Goal: Obtain resource: Download file/media

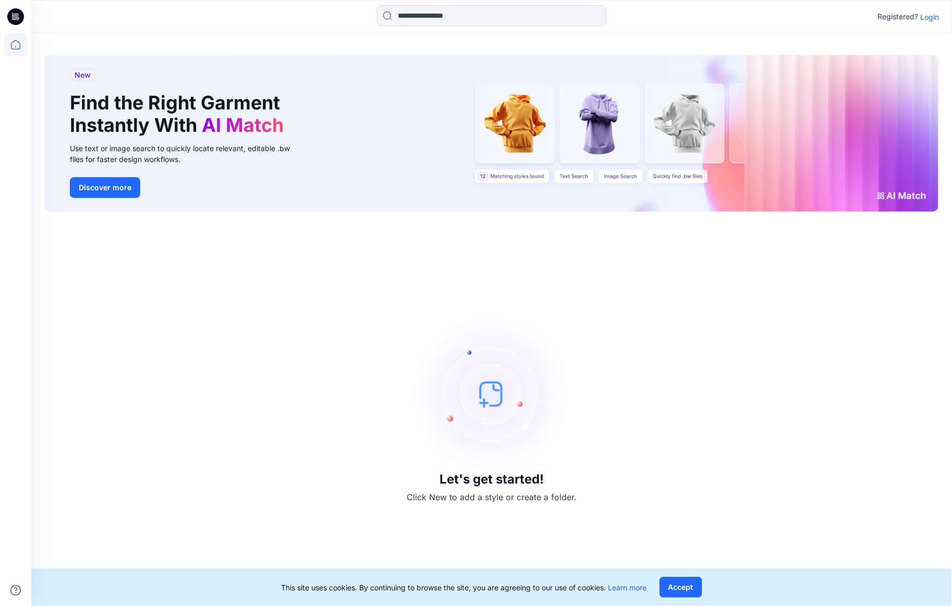
click at [935, 18] on p "Login" at bounding box center [929, 16] width 19 height 11
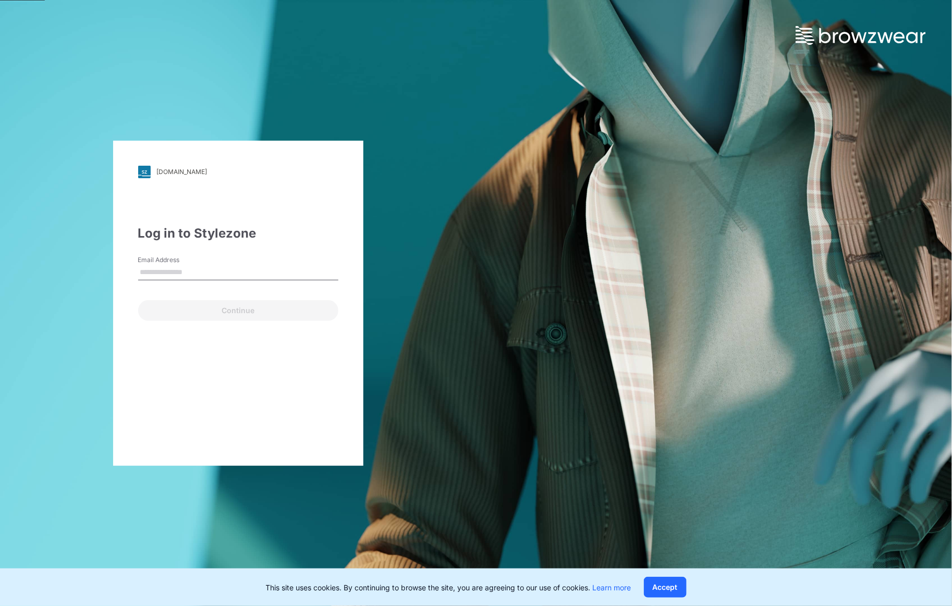
type input "**********"
click at [236, 312] on button "Continue" at bounding box center [238, 310] width 200 height 21
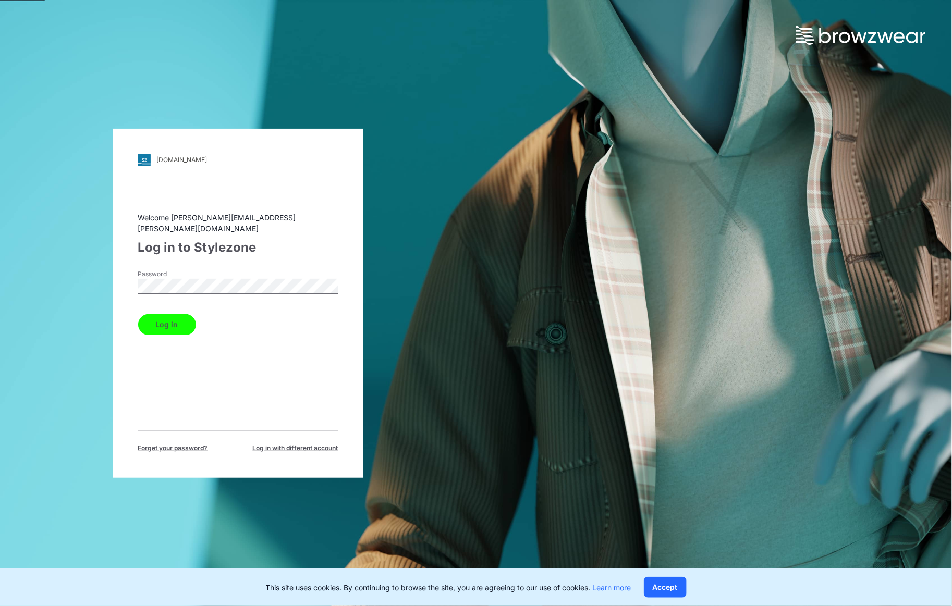
click at [175, 315] on button "Log in" at bounding box center [167, 324] width 58 height 21
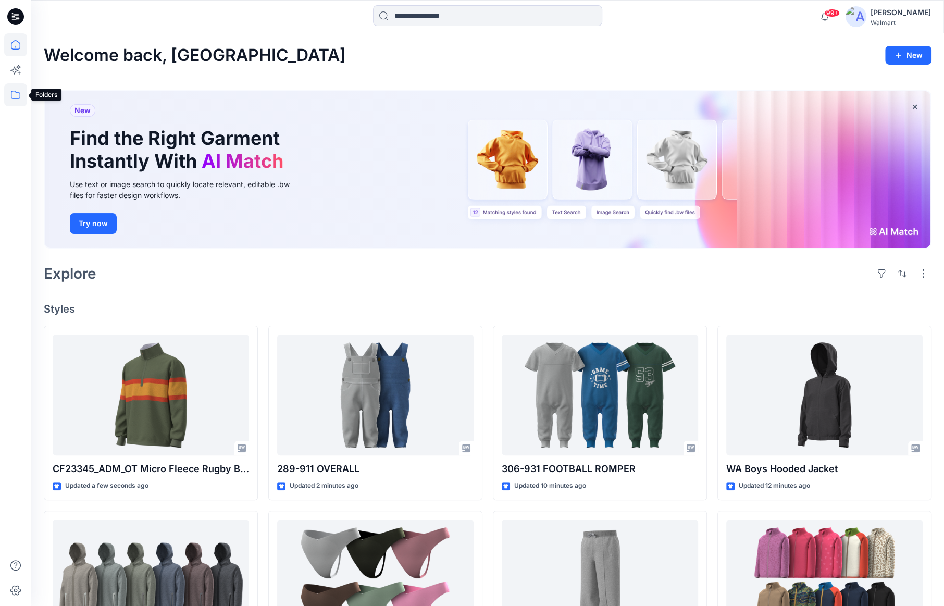
click at [18, 99] on icon at bounding box center [15, 94] width 23 height 23
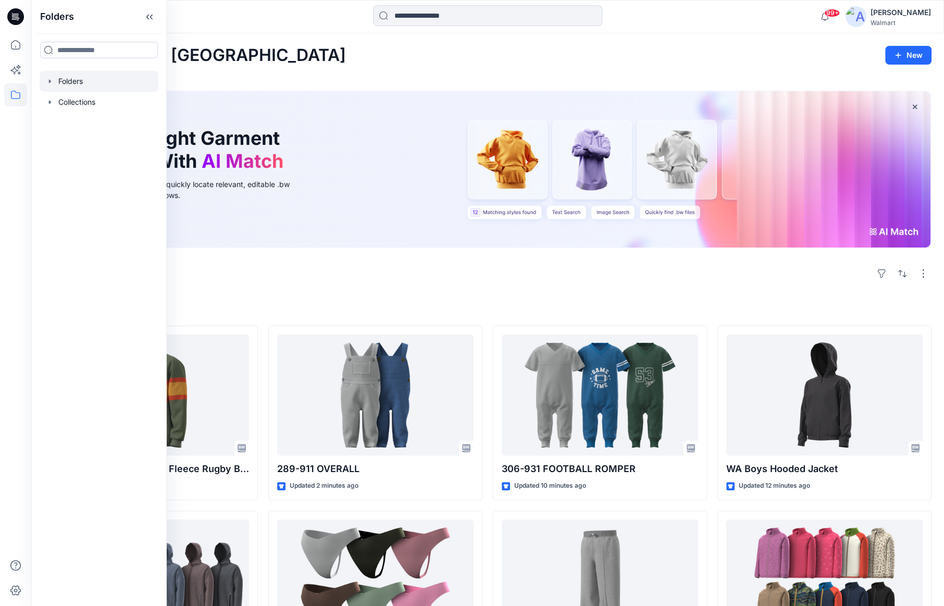
click at [46, 82] on icon "button" at bounding box center [50, 81] width 8 height 8
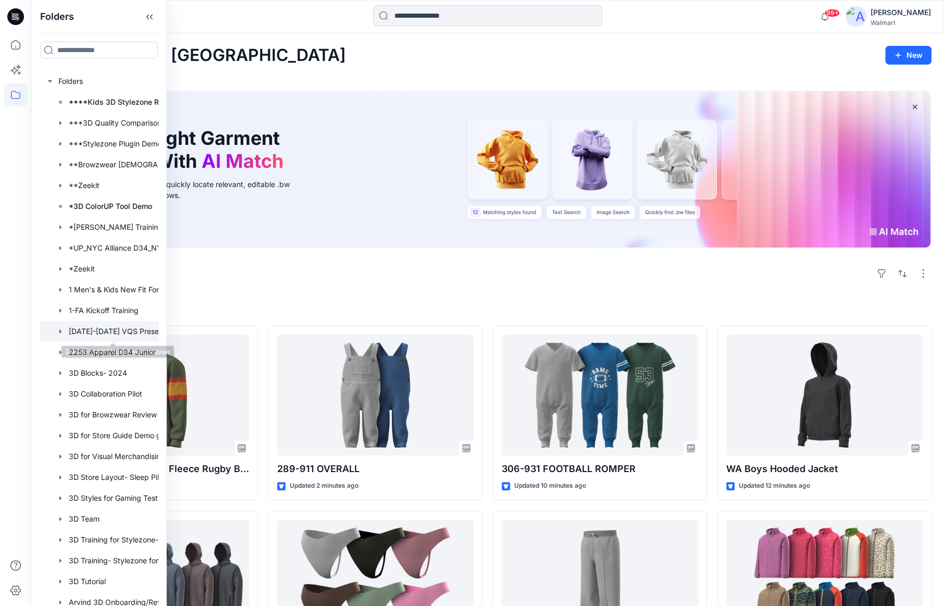
click at [110, 333] on div at bounding box center [113, 331] width 146 height 21
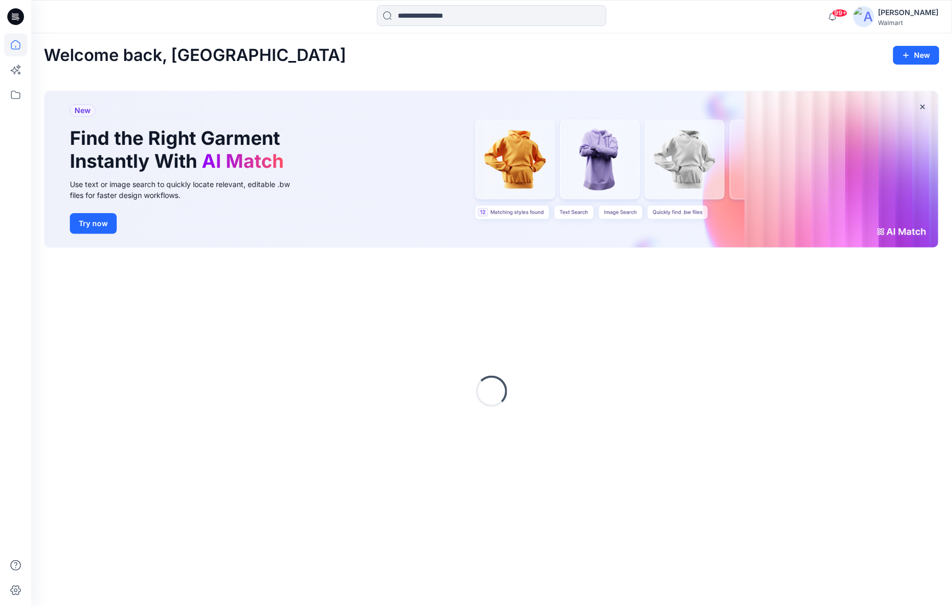
click at [915, 10] on div "[PERSON_NAME]" at bounding box center [908, 12] width 60 height 13
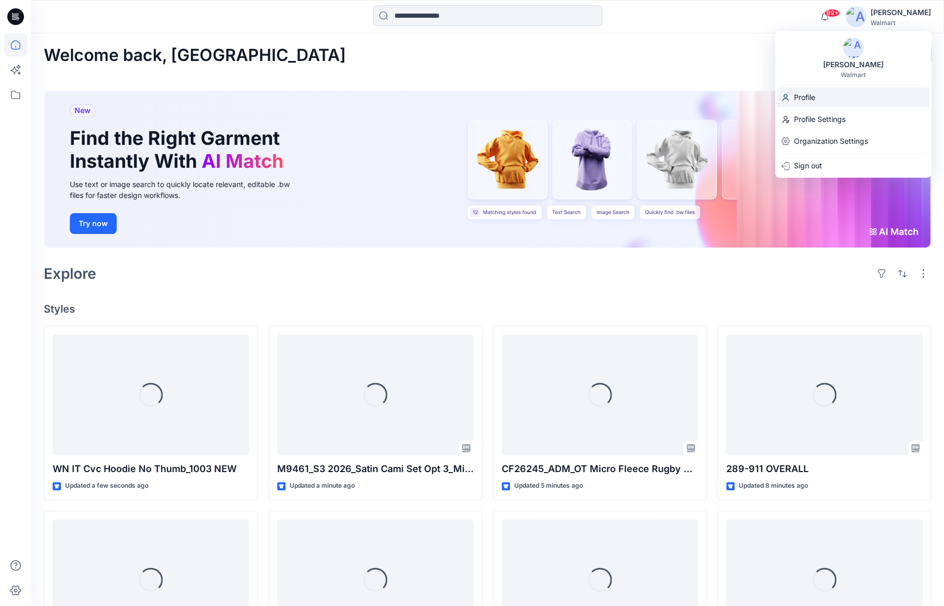
click at [815, 98] on p "Profile" at bounding box center [804, 98] width 21 height 20
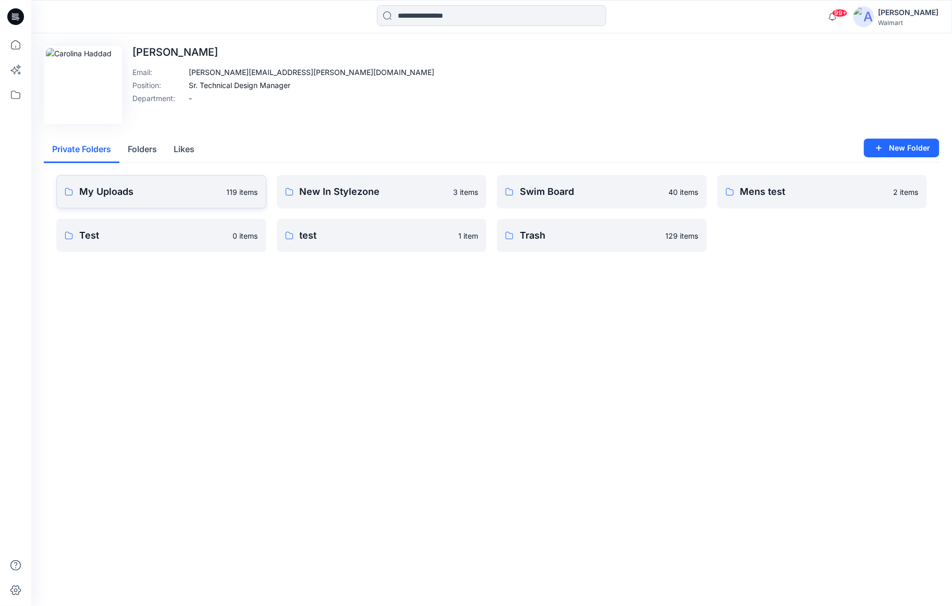
click at [194, 195] on p "My Uploads" at bounding box center [149, 191] width 141 height 15
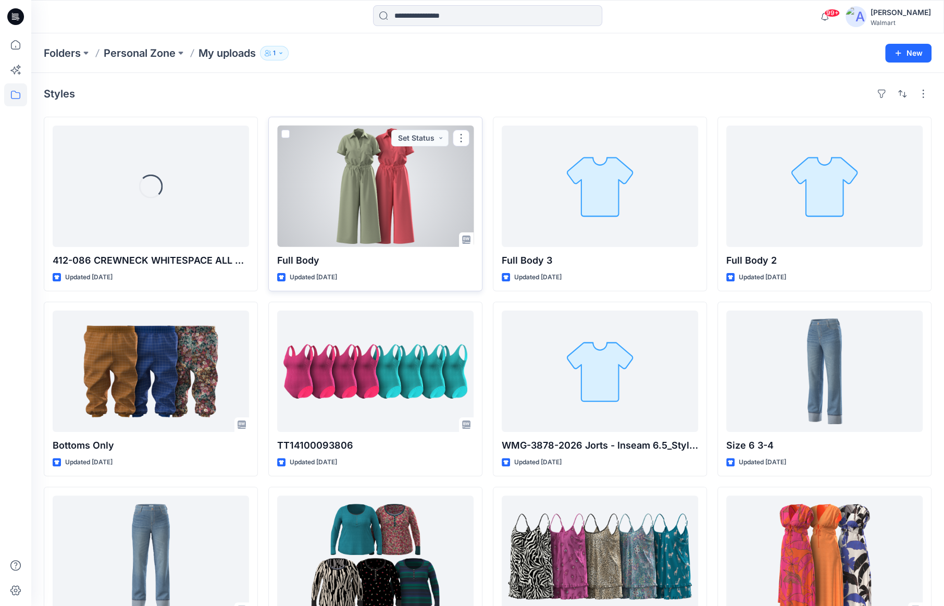
click at [385, 204] on div at bounding box center [375, 186] width 196 height 121
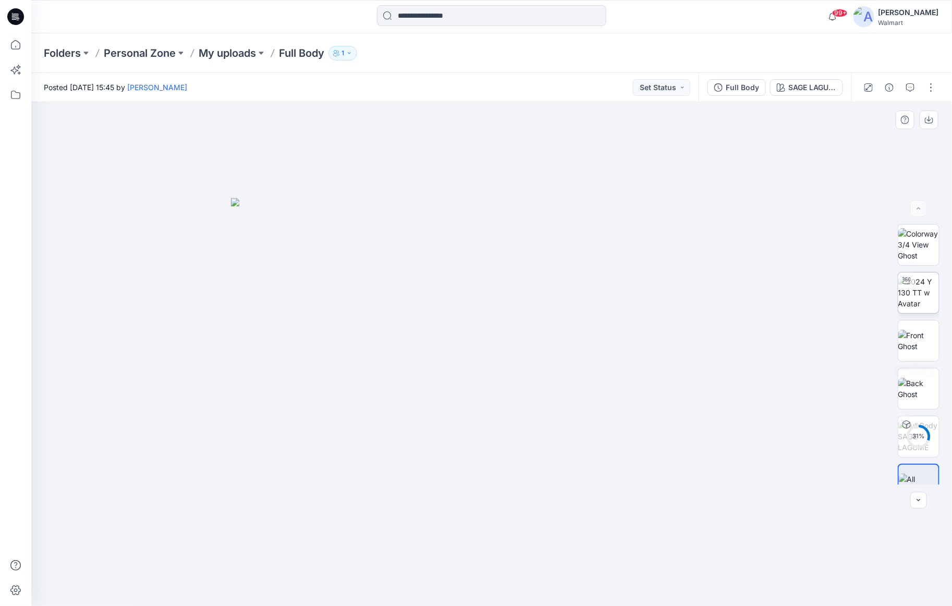
click at [914, 300] on img at bounding box center [918, 292] width 41 height 33
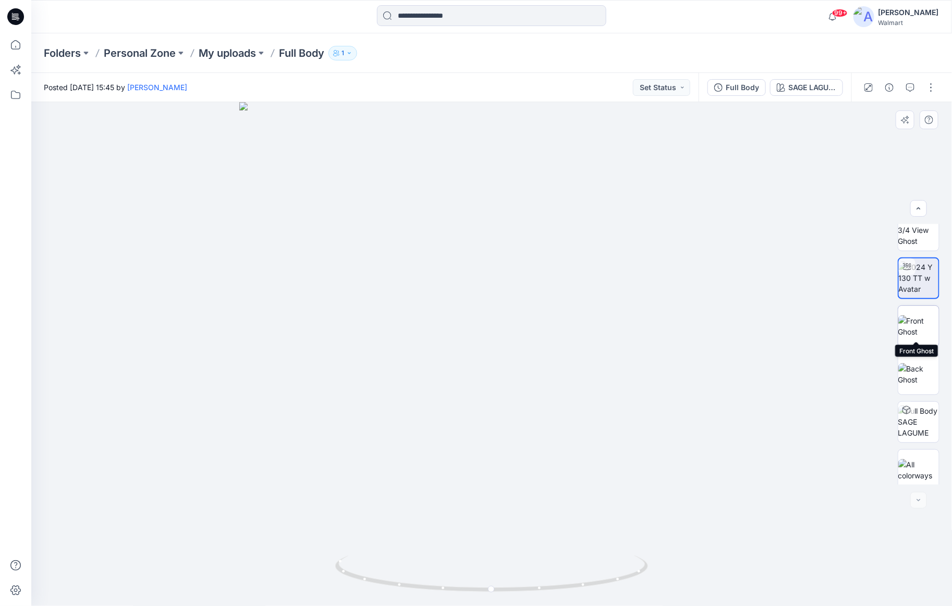
scroll to position [21, 0]
click at [508, 88] on div "Posted [DATE] 15:45 by [PERSON_NAME] Set Status" at bounding box center [364, 87] width 667 height 29
click at [748, 91] on div "Full Body" at bounding box center [741, 87] width 33 height 11
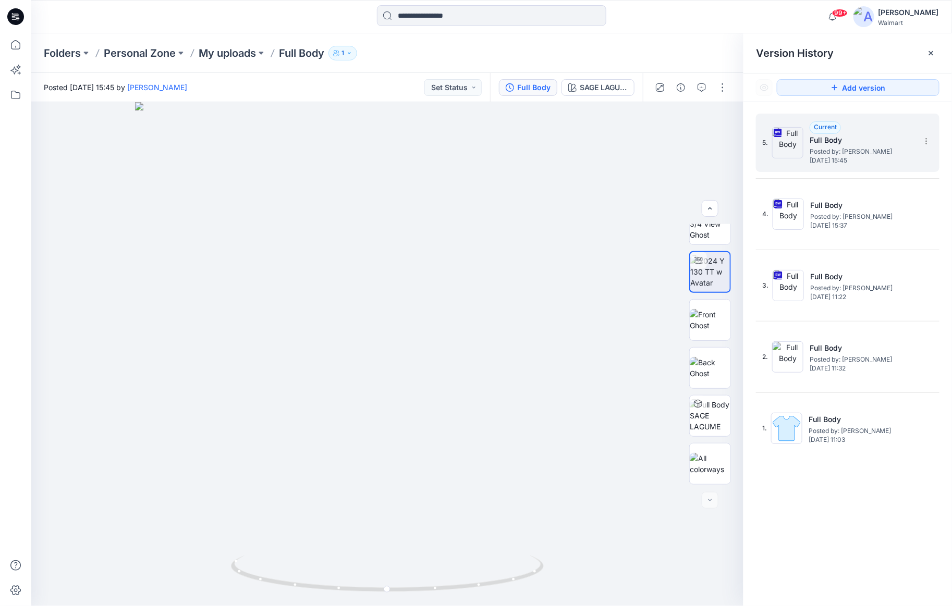
click at [855, 147] on span "Posted by: [PERSON_NAME]" at bounding box center [861, 151] width 104 height 10
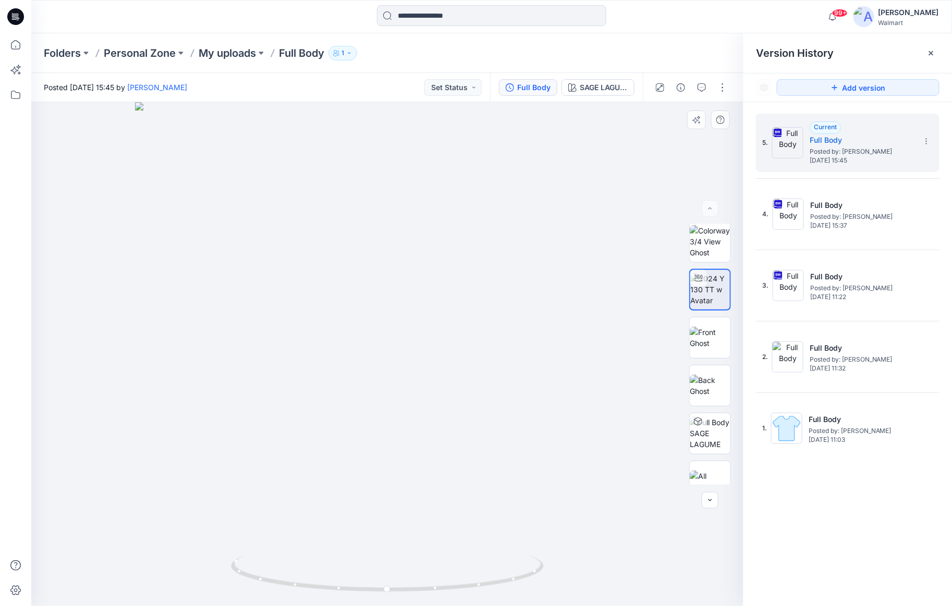
scroll to position [0, 0]
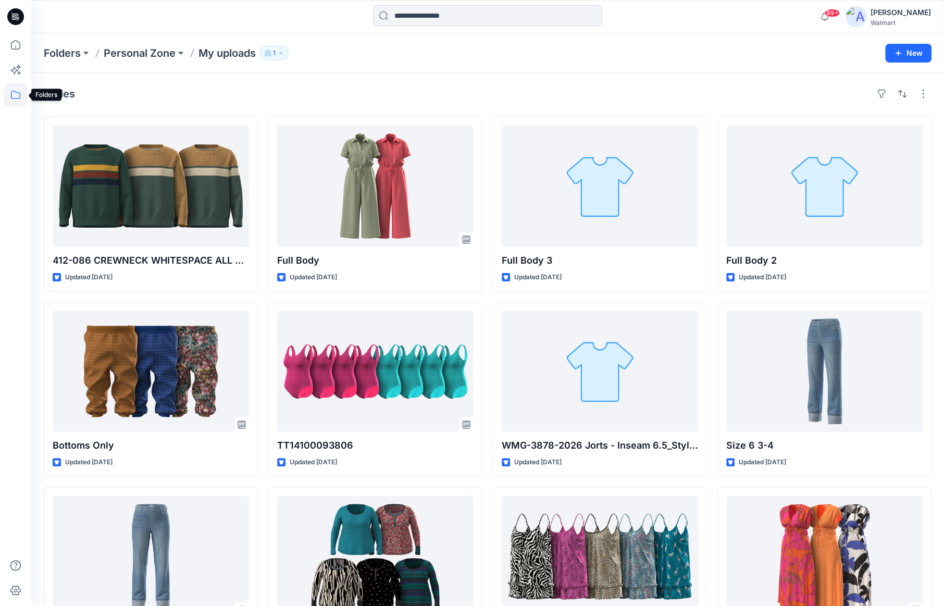
click at [16, 93] on icon at bounding box center [15, 94] width 23 height 23
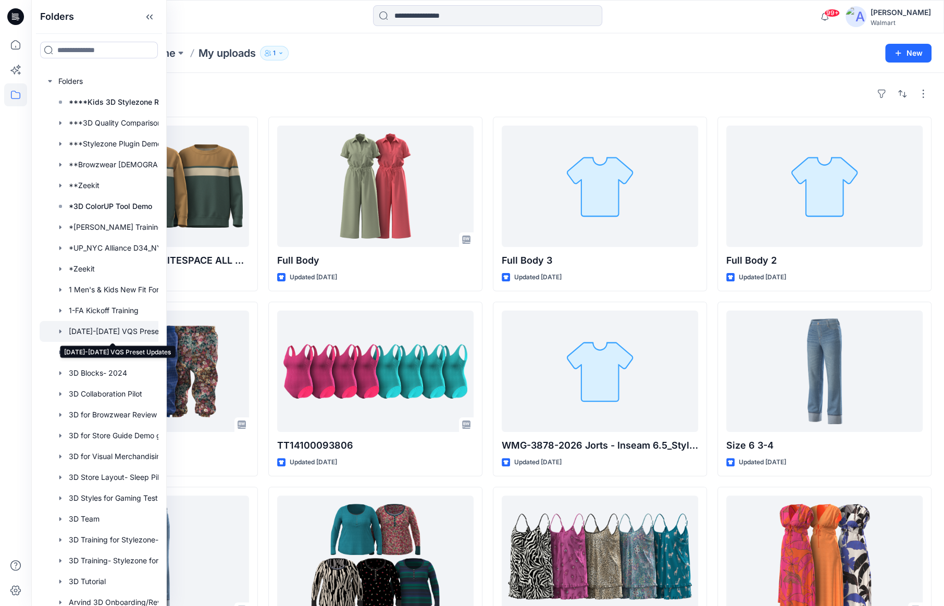
click at [115, 331] on div at bounding box center [113, 331] width 146 height 21
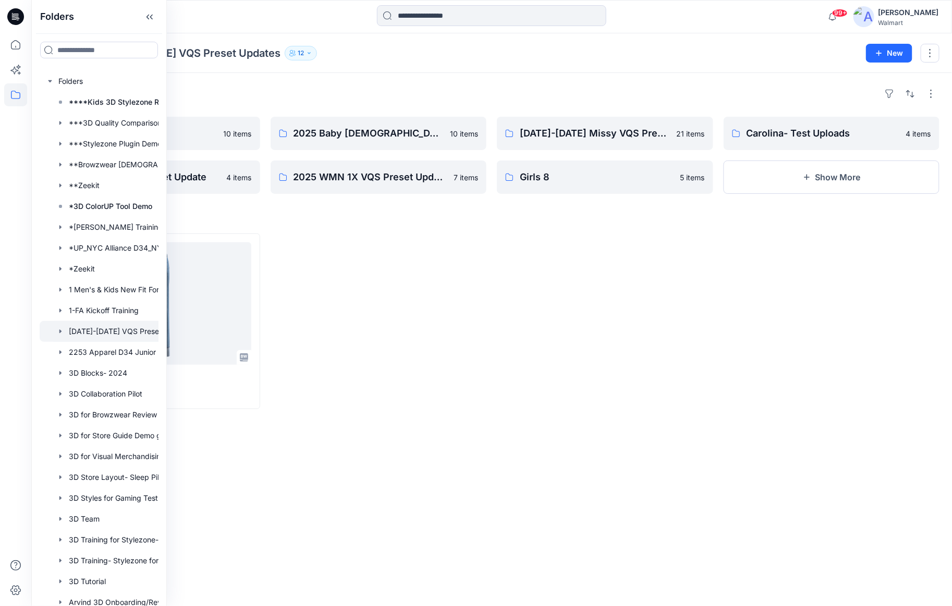
click at [760, 283] on div at bounding box center [831, 321] width 216 height 176
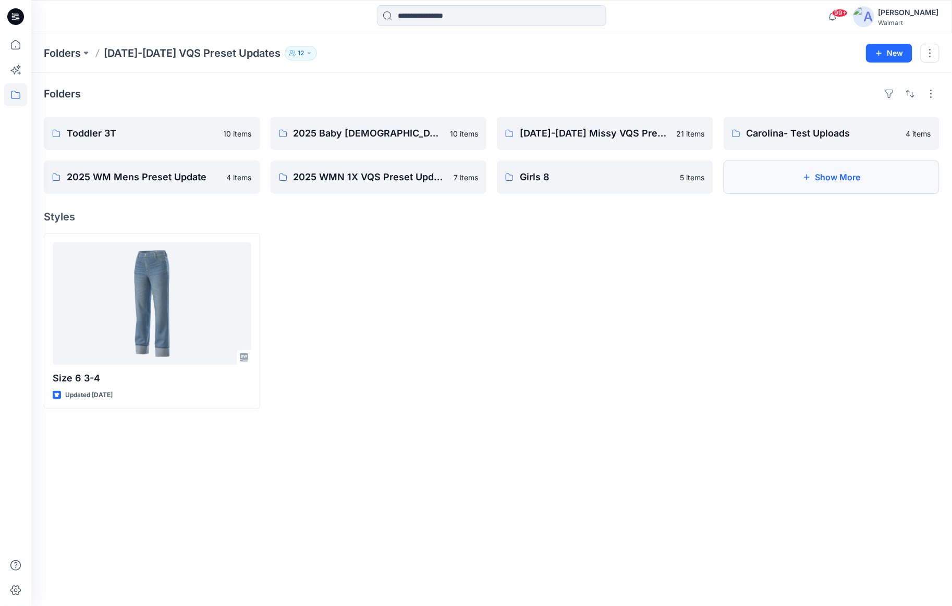
click at [869, 182] on button "Show More" at bounding box center [831, 177] width 216 height 33
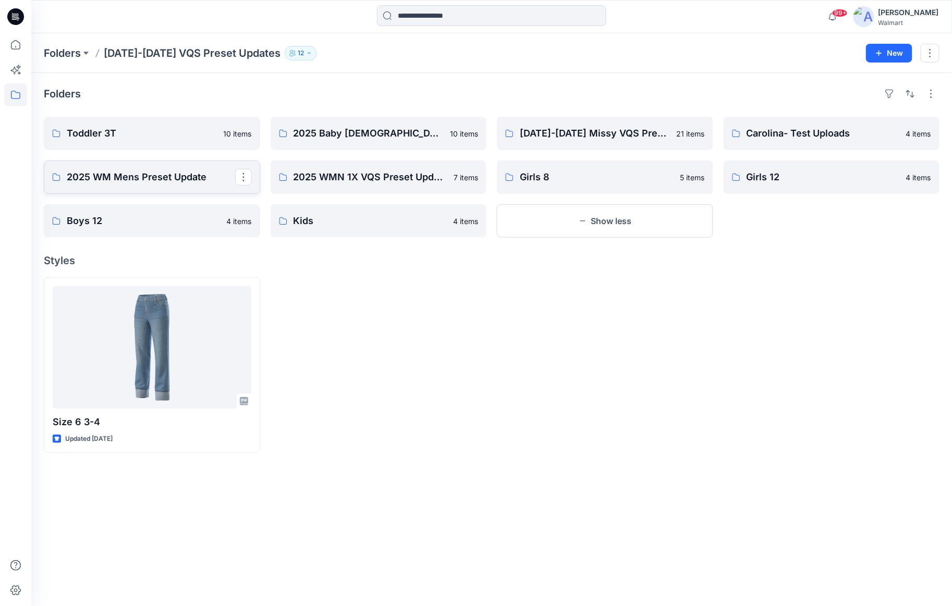
click at [174, 176] on p "2025 WM Mens Preset Update" at bounding box center [151, 177] width 168 height 15
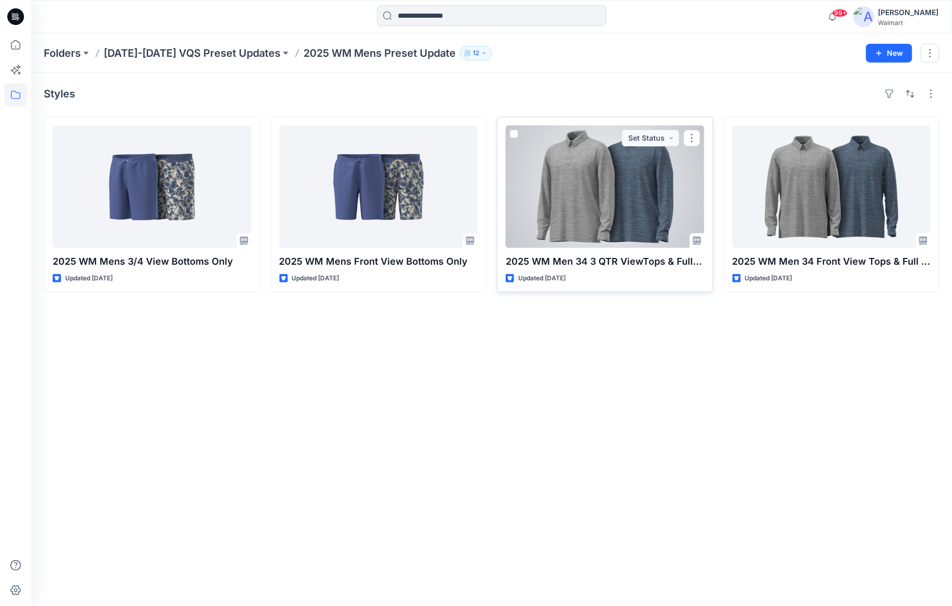
click at [589, 203] on div at bounding box center [605, 187] width 199 height 122
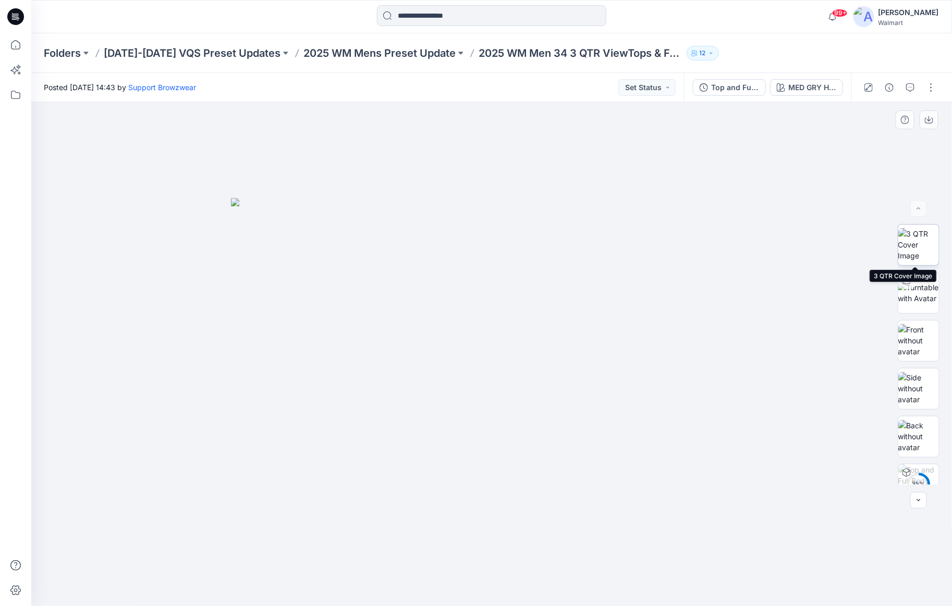
click at [917, 243] on img at bounding box center [918, 244] width 41 height 33
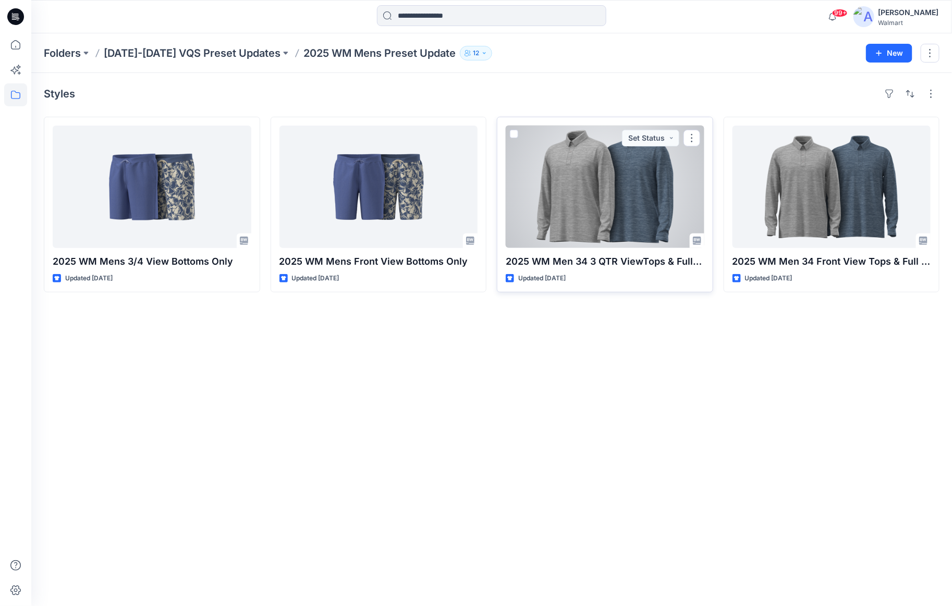
click at [677, 214] on div at bounding box center [605, 187] width 199 height 122
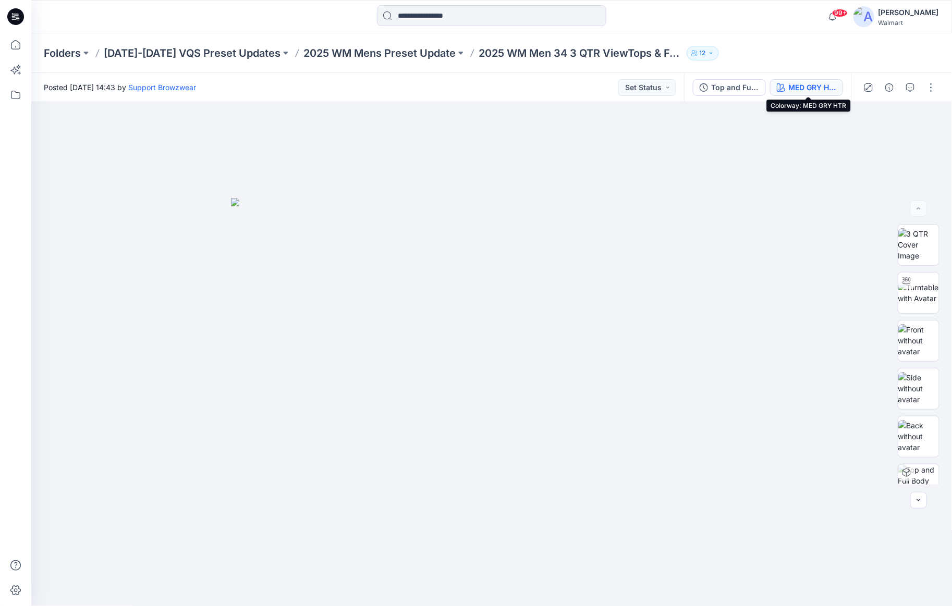
click at [796, 86] on div "MED GRY HTR" at bounding box center [812, 87] width 48 height 11
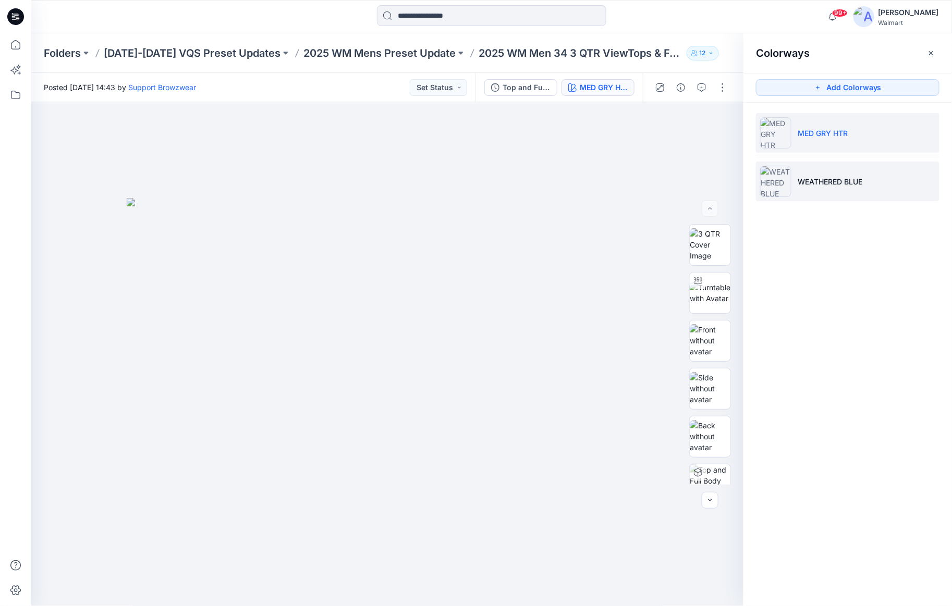
click at [897, 191] on li "WEATHERED BLUE" at bounding box center [847, 182] width 183 height 40
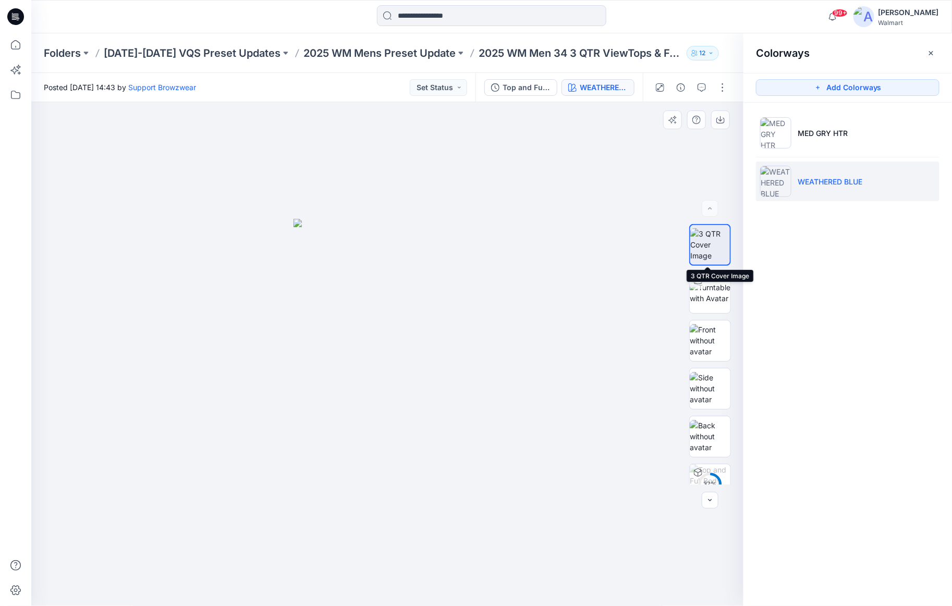
click at [701, 244] on img at bounding box center [710, 244] width 40 height 33
click at [721, 125] on button "button" at bounding box center [720, 119] width 19 height 19
click at [705, 346] on img at bounding box center [710, 340] width 41 height 33
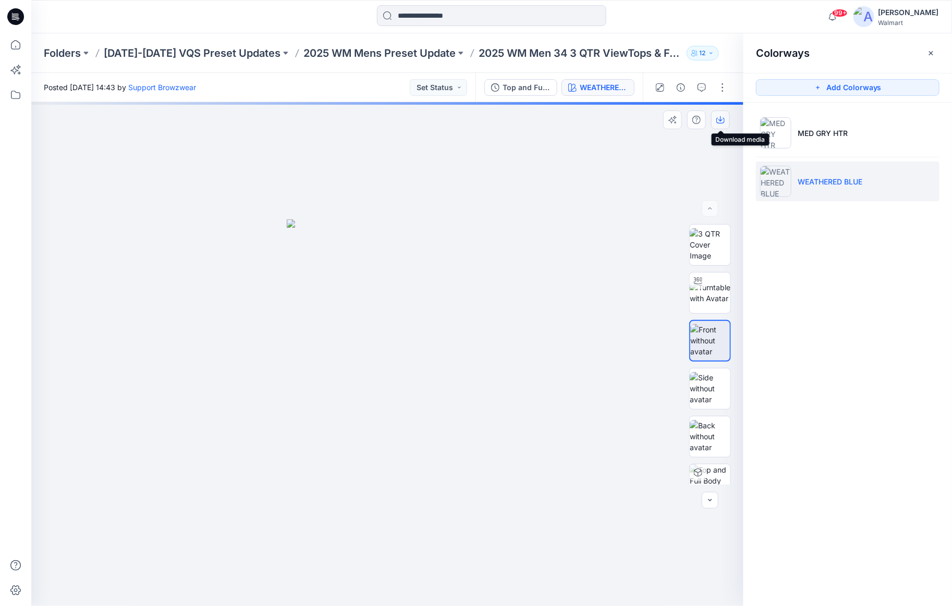
click at [719, 117] on icon "button" at bounding box center [720, 120] width 8 height 8
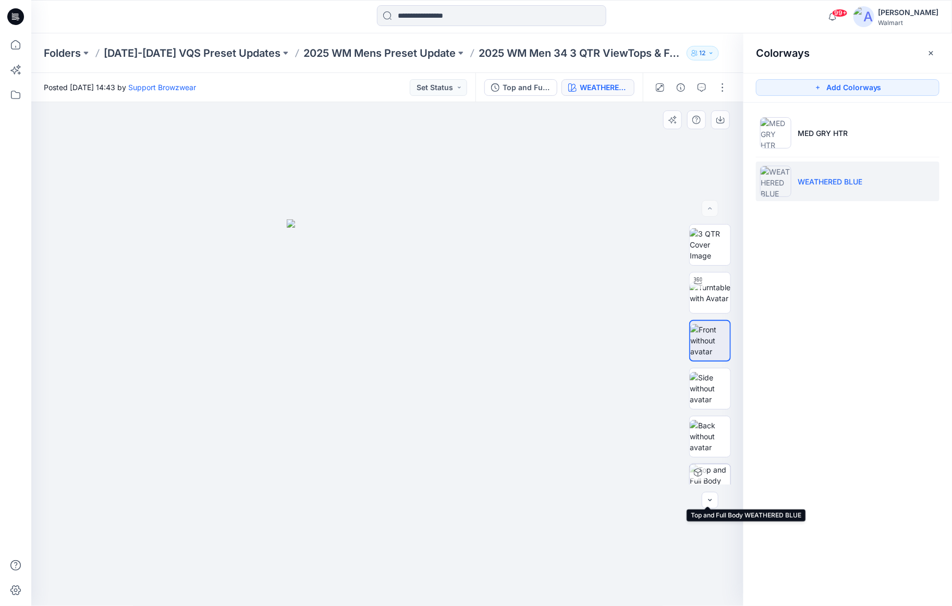
click at [718, 478] on img at bounding box center [710, 484] width 41 height 41
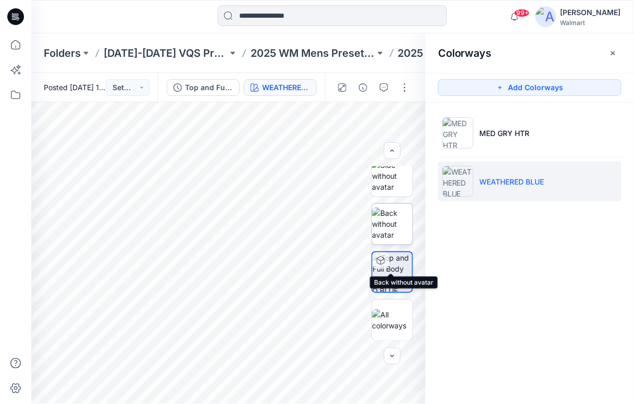
scroll to position [51, 0]
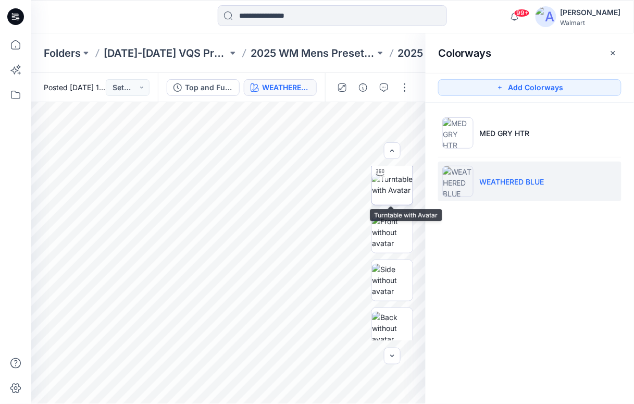
click at [401, 183] on img at bounding box center [392, 185] width 41 height 22
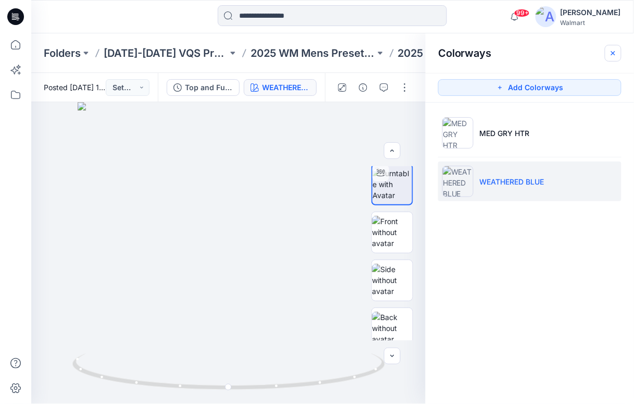
click at [617, 54] on icon "button" at bounding box center [613, 53] width 8 height 8
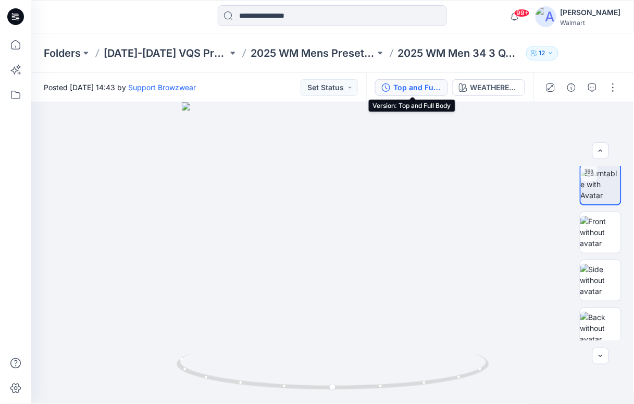
click at [412, 84] on div "Top and Full Body" at bounding box center [417, 87] width 48 height 11
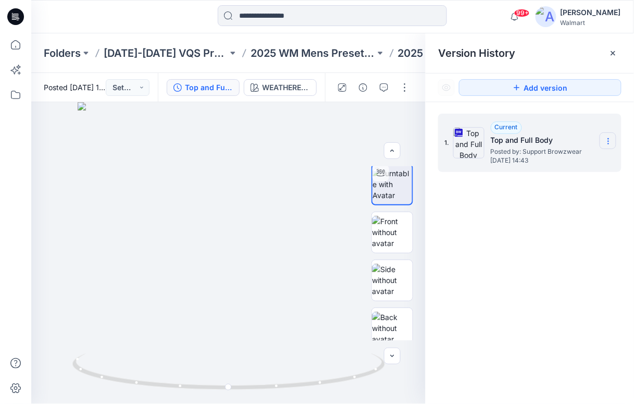
click at [609, 139] on icon at bounding box center [608, 139] width 1 height 1
click at [560, 163] on span "Download Source BW File" at bounding box center [556, 161] width 88 height 13
click at [19, 94] on icon at bounding box center [15, 94] width 23 height 23
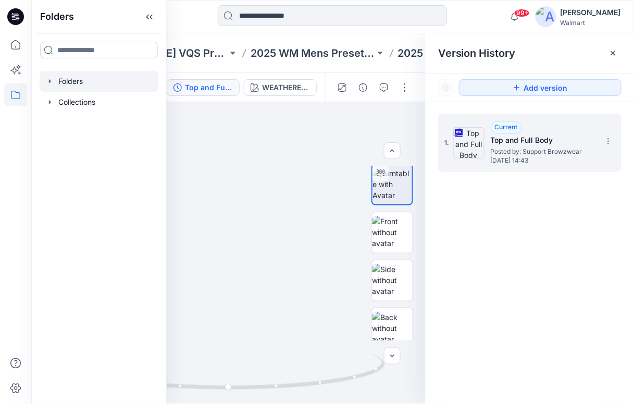
click at [47, 84] on icon "button" at bounding box center [50, 81] width 8 height 8
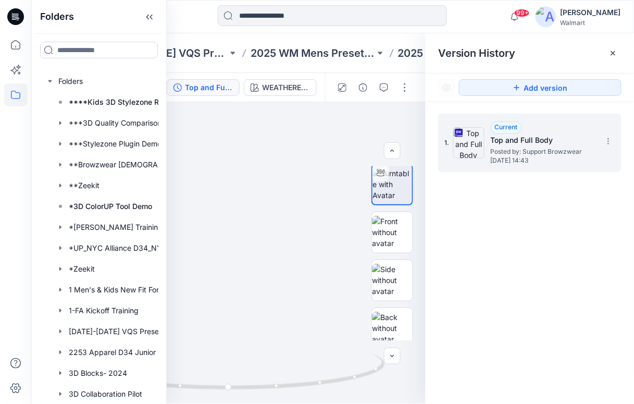
click at [189, 15] on div at bounding box center [332, 16] width 301 height 23
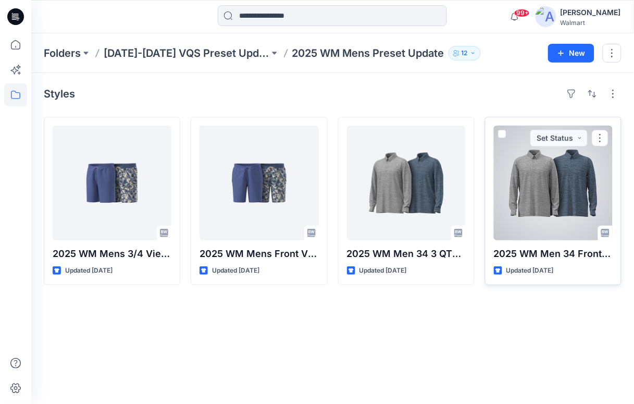
click at [588, 199] on div at bounding box center [553, 183] width 119 height 115
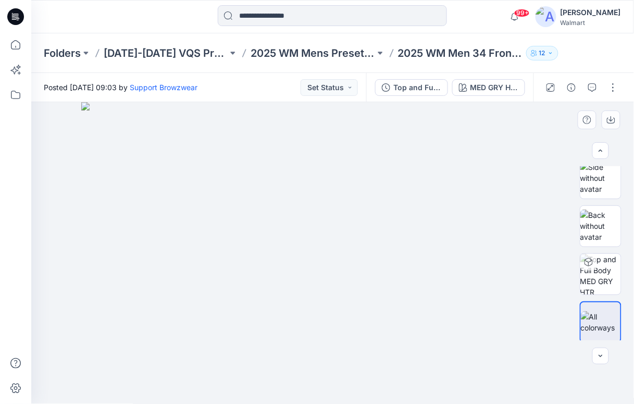
scroll to position [155, 0]
drag, startPoint x: 64, startPoint y: 22, endPoint x: 56, endPoint y: 17, distance: 10.1
click at [64, 22] on div at bounding box center [106, 16] width 151 height 23
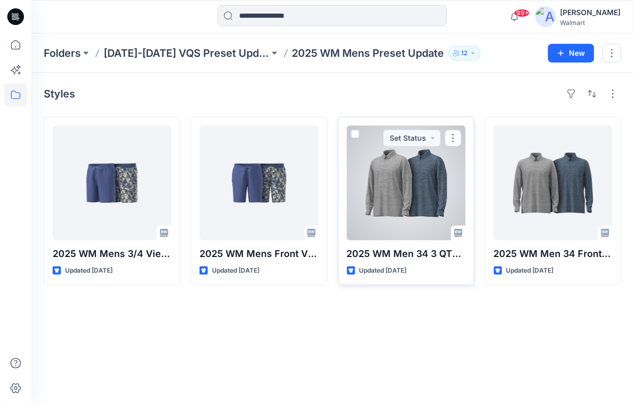
click at [415, 177] on div at bounding box center [406, 183] width 119 height 115
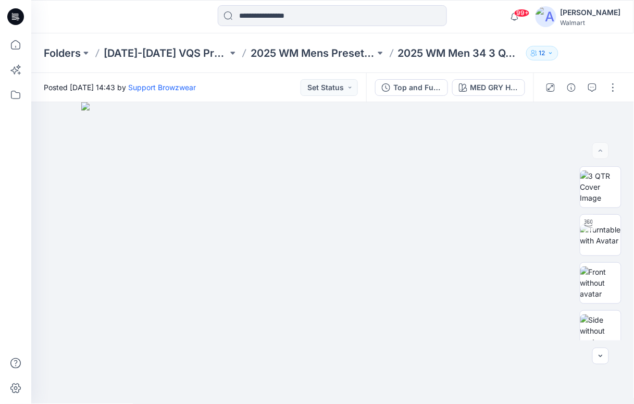
click at [61, 20] on div at bounding box center [106, 16] width 151 height 23
click at [14, 92] on icon at bounding box center [15, 94] width 23 height 23
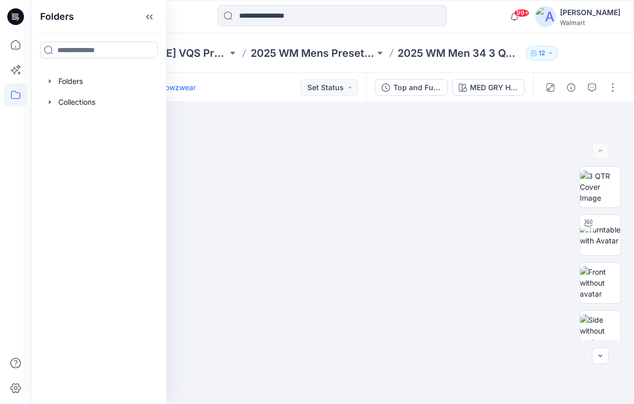
click at [183, 15] on div at bounding box center [332, 16] width 301 height 23
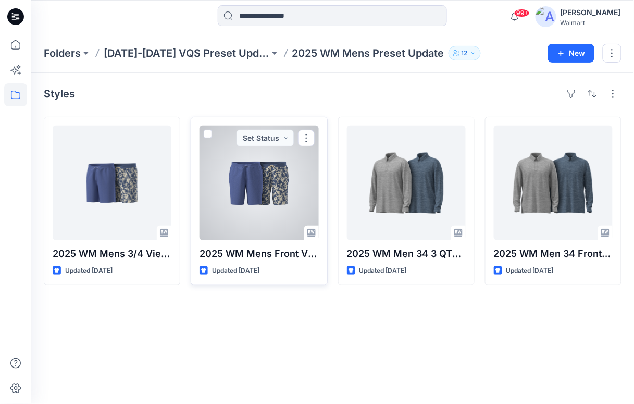
click at [286, 177] on div at bounding box center [259, 183] width 119 height 115
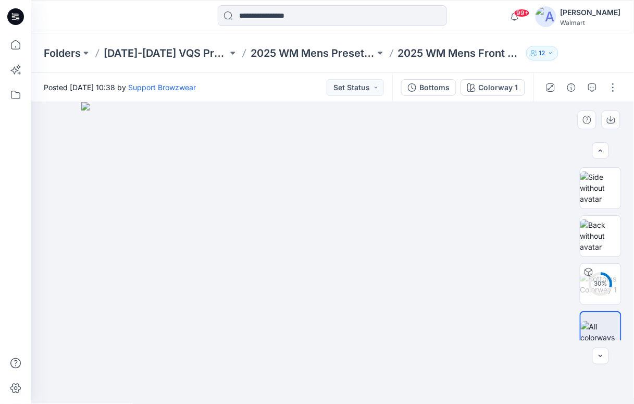
scroll to position [155, 0]
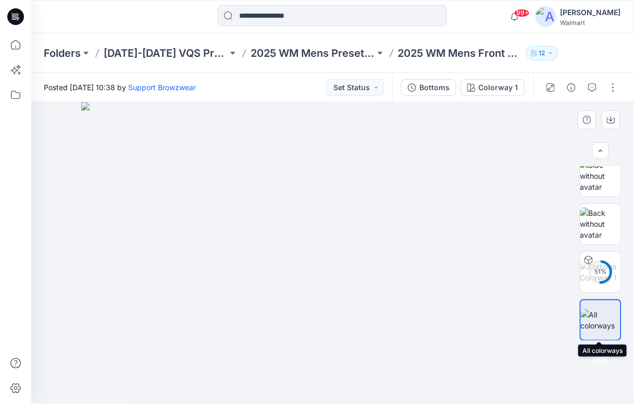
click at [607, 313] on img at bounding box center [601, 320] width 40 height 22
click at [614, 118] on icon "button" at bounding box center [611, 121] width 8 height 6
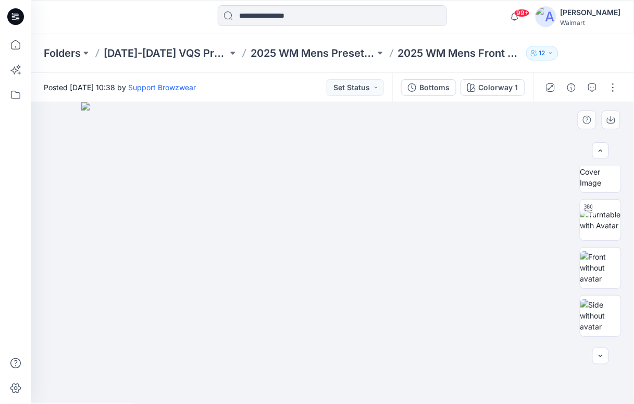
scroll to position [0, 0]
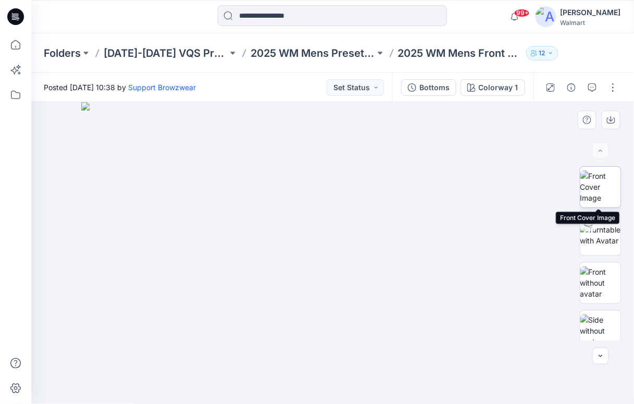
click at [597, 178] on img at bounding box center [601, 186] width 41 height 33
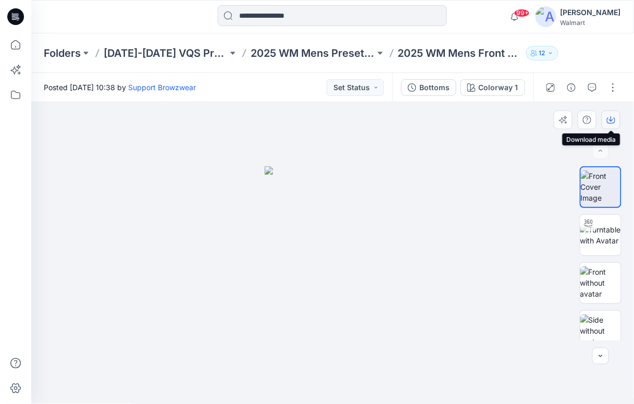
click at [609, 118] on icon "button" at bounding box center [611, 121] width 8 height 6
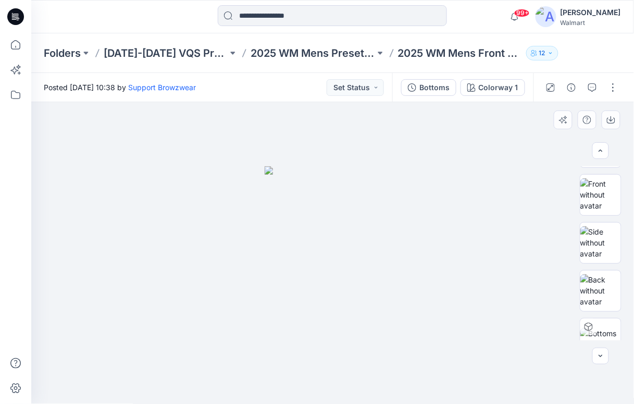
scroll to position [99, 0]
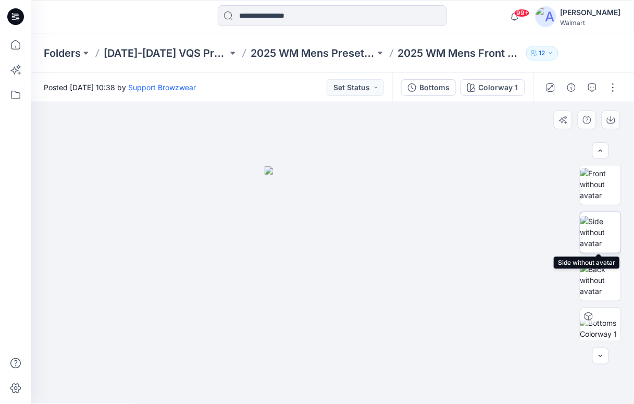
click at [607, 226] on img at bounding box center [601, 232] width 41 height 33
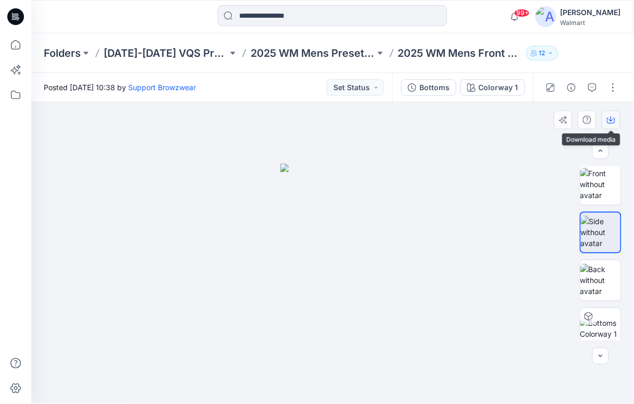
click at [611, 120] on icon "button" at bounding box center [611, 118] width 4 height 5
click at [589, 287] on img at bounding box center [601, 280] width 41 height 33
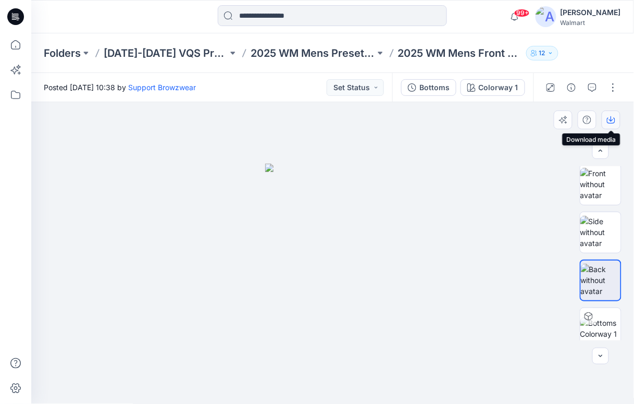
click at [611, 118] on icon "button" at bounding box center [611, 120] width 8 height 8
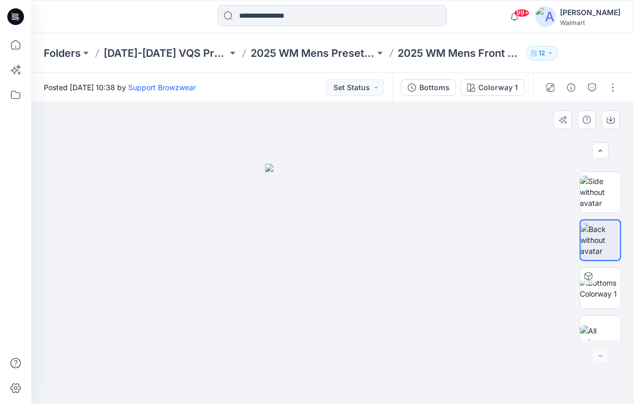
scroll to position [155, 0]
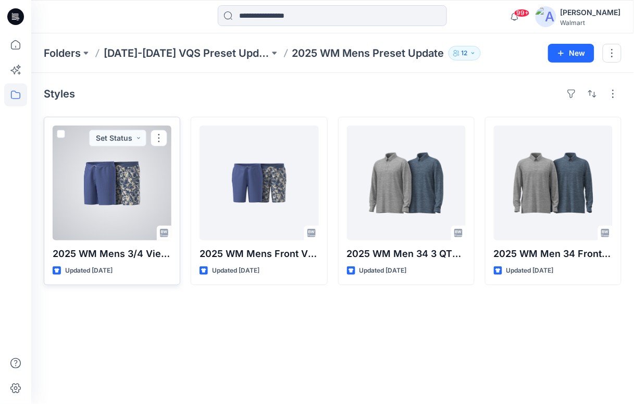
click at [119, 203] on div at bounding box center [112, 183] width 119 height 115
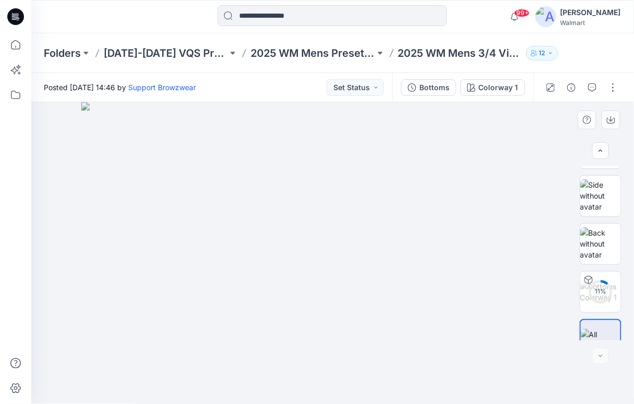
scroll to position [155, 0]
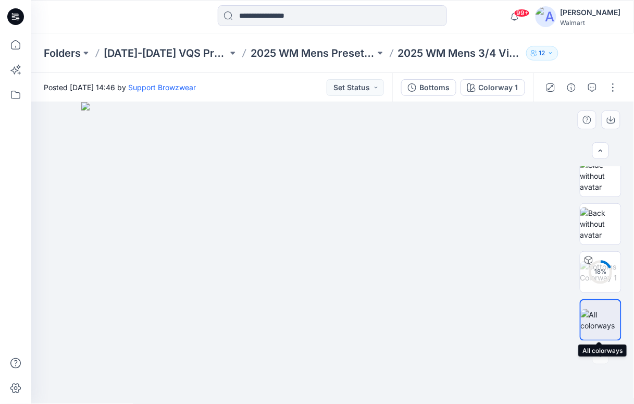
click at [589, 316] on img at bounding box center [601, 320] width 40 height 22
click at [614, 119] on icon "button" at bounding box center [611, 120] width 8 height 8
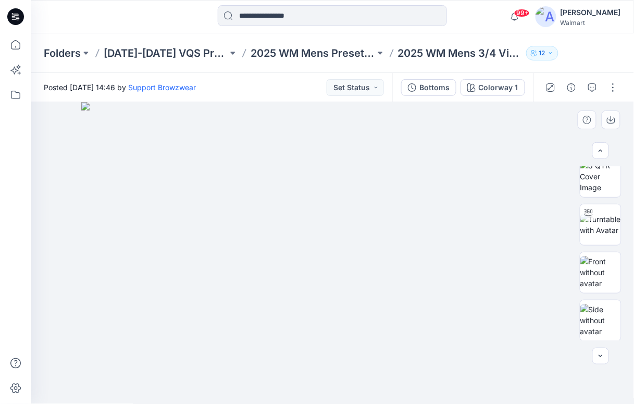
scroll to position [0, 0]
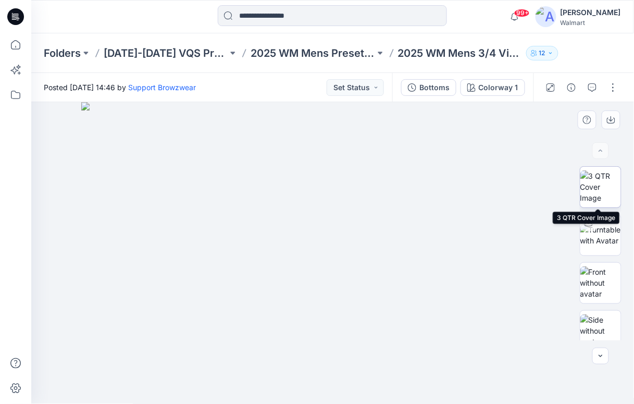
click at [612, 182] on img at bounding box center [601, 186] width 41 height 33
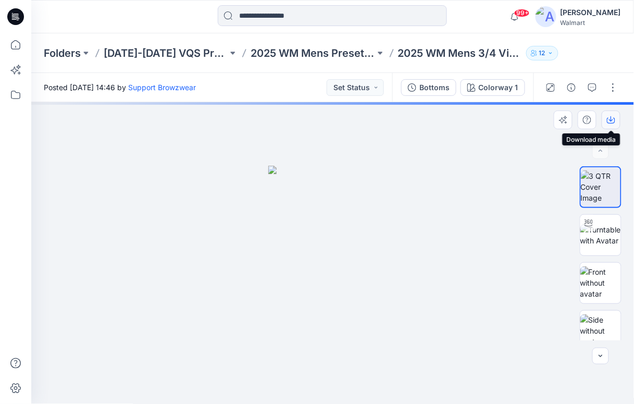
drag, startPoint x: 609, startPoint y: 122, endPoint x: 618, endPoint y: 118, distance: 10.3
click at [609, 121] on icon "button" at bounding box center [611, 120] width 8 height 8
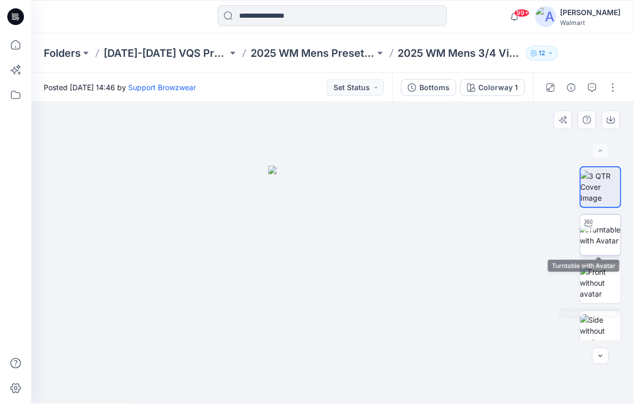
click at [605, 229] on img at bounding box center [601, 235] width 41 height 22
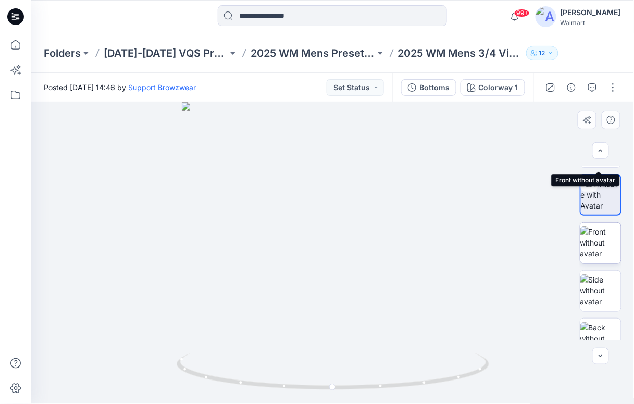
scroll to position [139, 0]
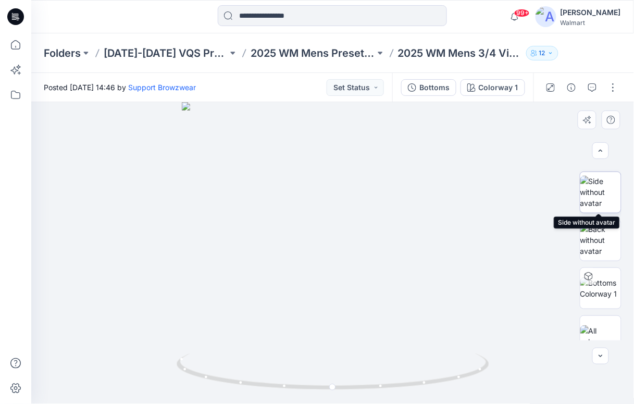
click at [604, 189] on img at bounding box center [601, 192] width 41 height 33
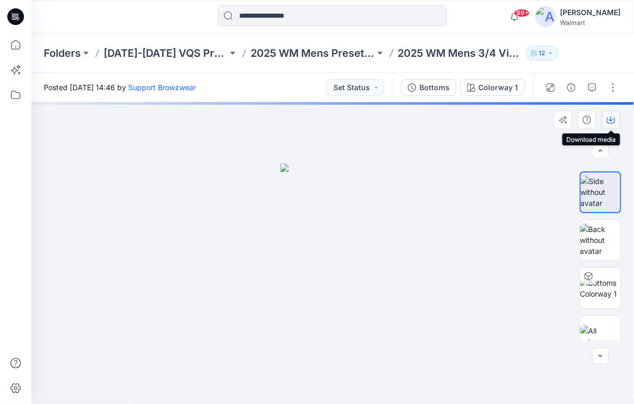
click at [614, 119] on icon "button" at bounding box center [611, 120] width 8 height 8
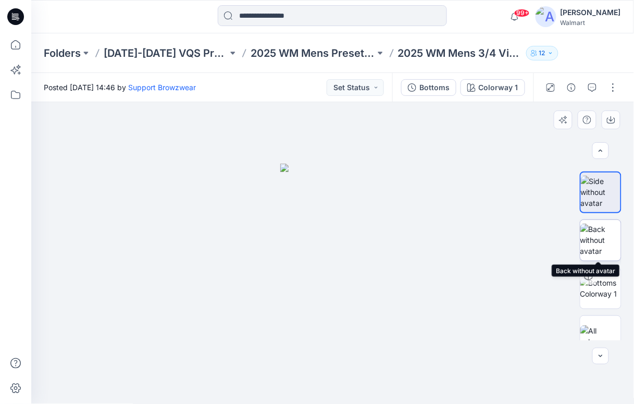
click at [606, 243] on img at bounding box center [601, 240] width 41 height 33
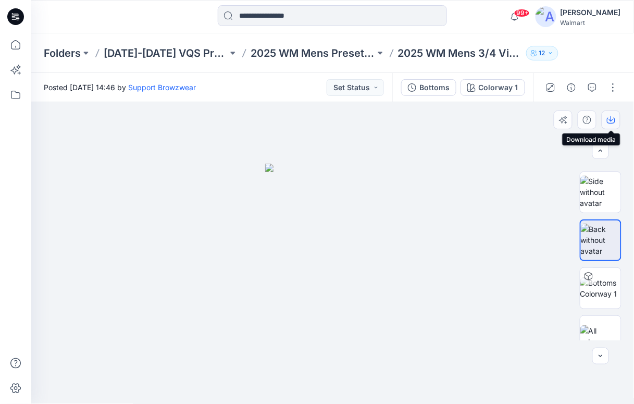
click at [613, 122] on icon "button" at bounding box center [611, 120] width 8 height 8
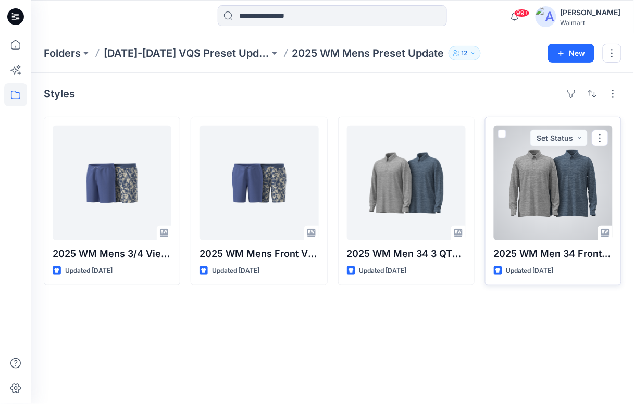
click at [531, 199] on div at bounding box center [553, 183] width 119 height 115
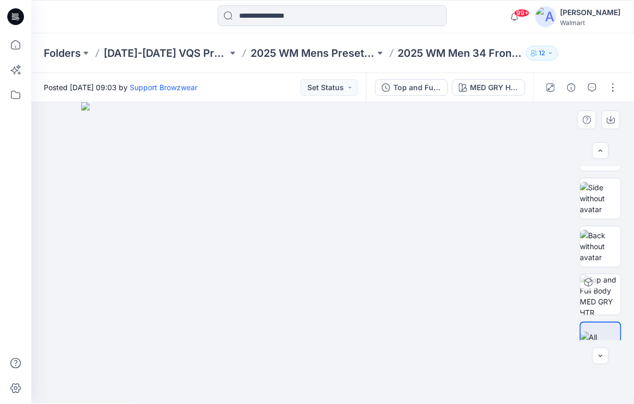
scroll to position [133, 0]
click at [609, 238] on img at bounding box center [601, 245] width 41 height 33
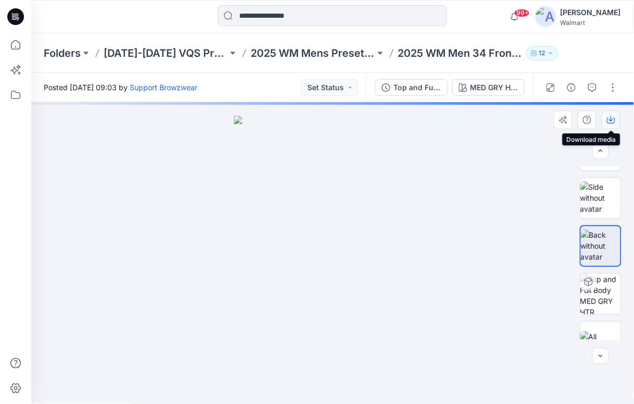
click at [607, 116] on icon "button" at bounding box center [611, 120] width 8 height 8
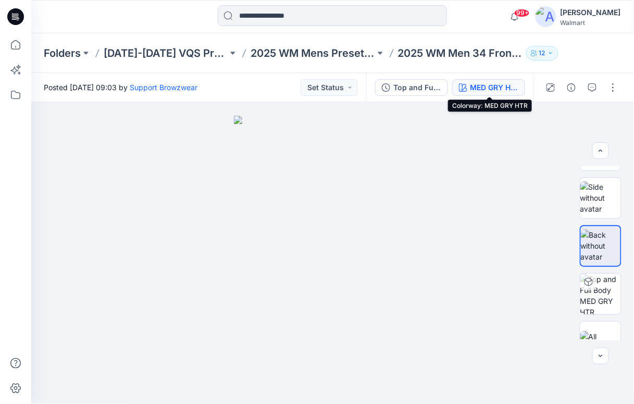
click at [483, 87] on div "MED GRY HTR" at bounding box center [495, 87] width 48 height 11
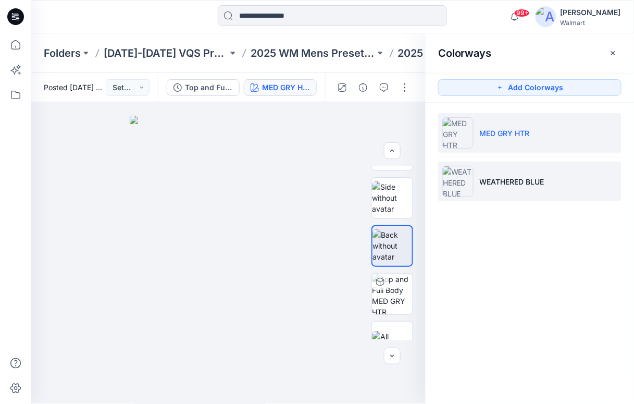
click at [535, 184] on p "WEATHERED BLUE" at bounding box center [512, 181] width 65 height 11
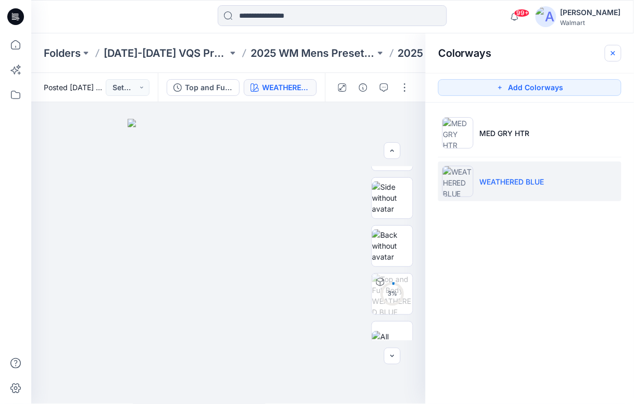
click at [616, 55] on icon "button" at bounding box center [613, 53] width 8 height 8
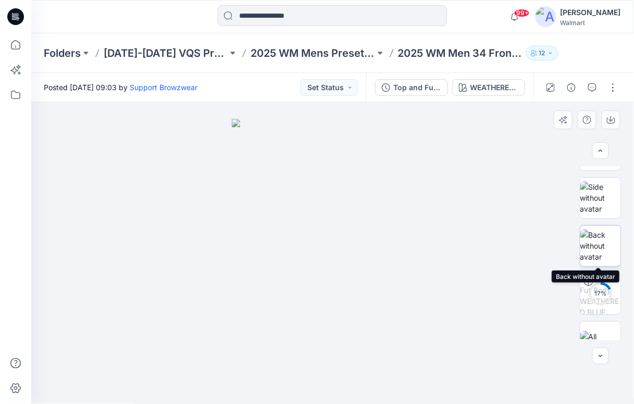
click at [611, 252] on img at bounding box center [601, 245] width 41 height 33
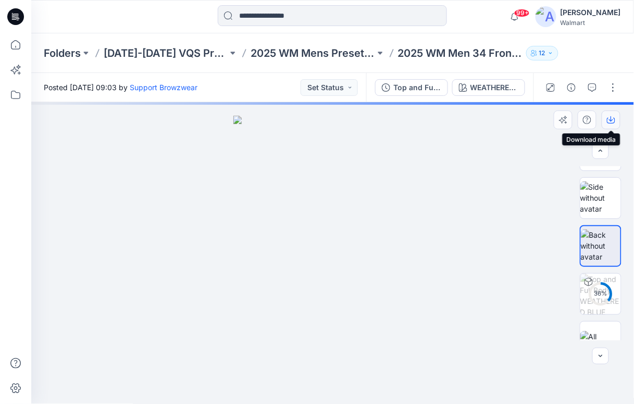
click at [613, 118] on icon "button" at bounding box center [611, 120] width 8 height 8
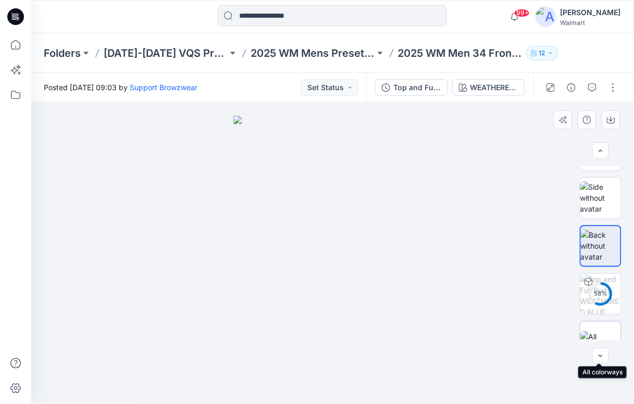
click at [593, 327] on div at bounding box center [601, 342] width 42 height 42
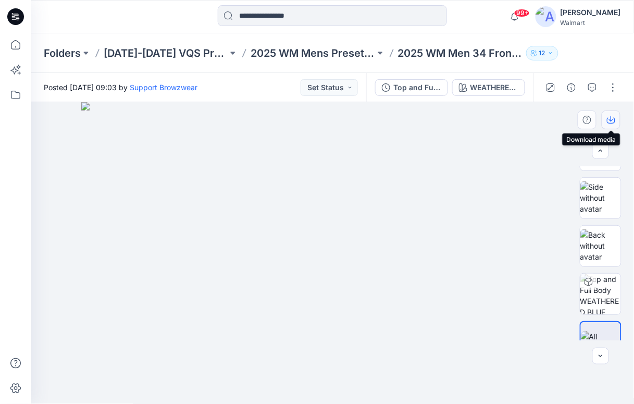
click at [613, 121] on icon "button" at bounding box center [611, 120] width 8 height 8
click at [159, 18] on div at bounding box center [106, 16] width 151 height 23
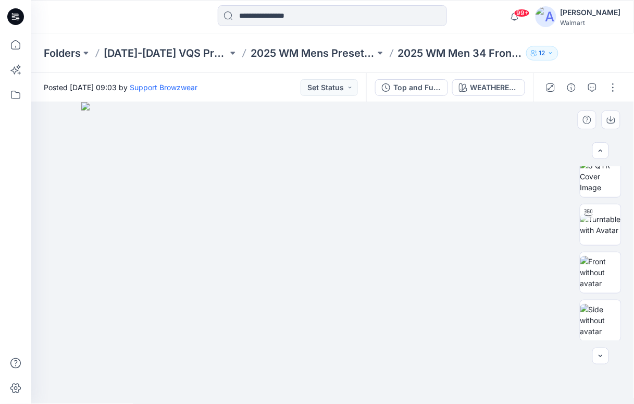
scroll to position [0, 0]
click at [565, 363] on img at bounding box center [332, 253] width 503 height 302
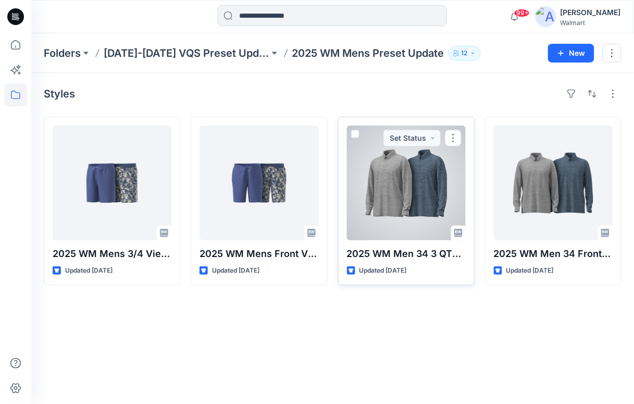
click at [441, 200] on div at bounding box center [406, 183] width 119 height 115
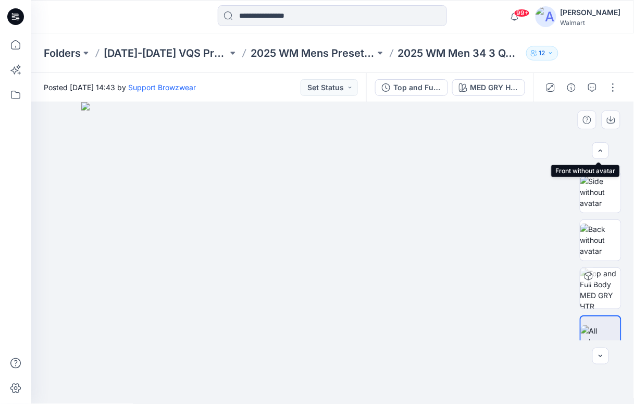
scroll to position [155, 0]
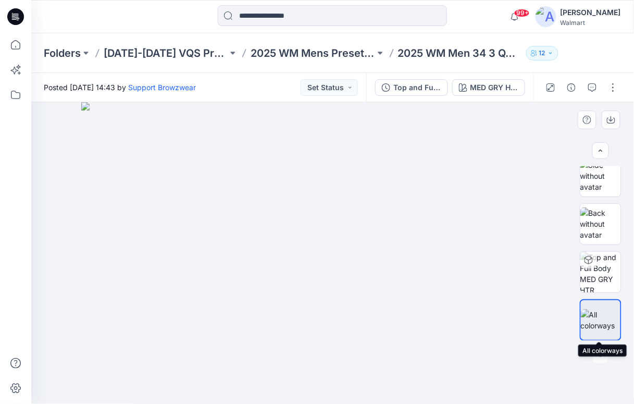
click at [607, 325] on img at bounding box center [601, 320] width 40 height 22
click at [612, 121] on icon "button" at bounding box center [611, 118] width 4 height 5
click at [173, 15] on div at bounding box center [106, 16] width 151 height 23
